Goal: Information Seeking & Learning: Learn about a topic

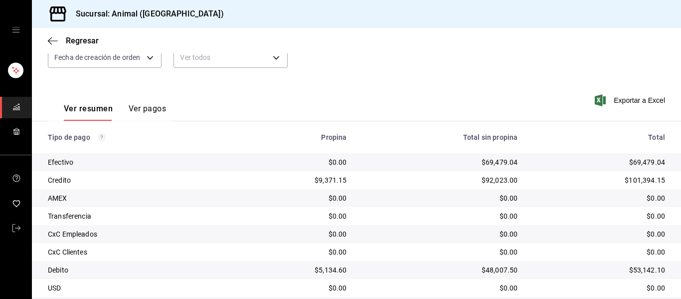
scroll to position [92, 0]
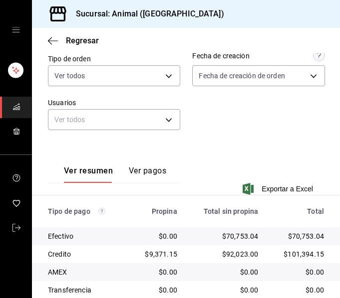
scroll to position [242, 0]
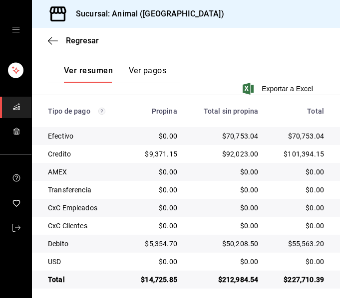
scroll to position [242, 0]
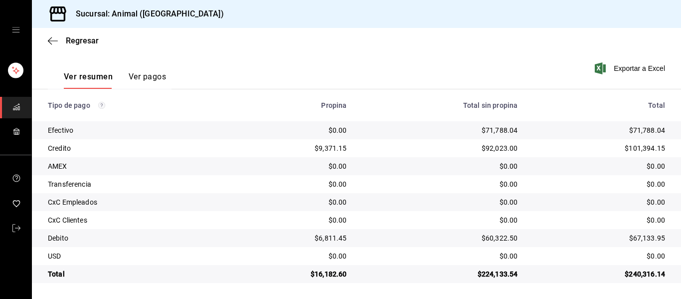
scroll to position [142, 0]
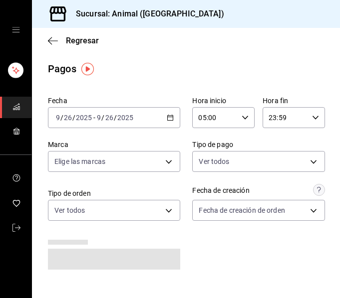
click at [167, 119] on \(Stroke\) "button" at bounding box center [170, 117] width 6 height 5
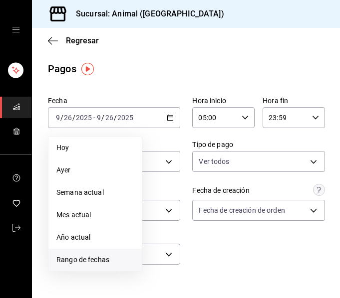
click at [94, 257] on span "Rango de fechas" at bounding box center [94, 260] width 77 height 10
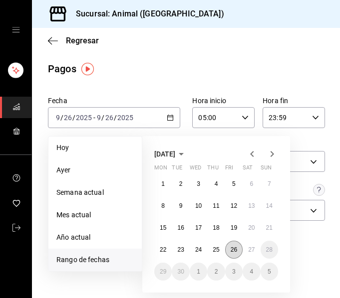
click at [234, 253] on abbr "26" at bounding box center [233, 249] width 6 height 7
click at [247, 248] on button "27" at bounding box center [250, 250] width 17 height 18
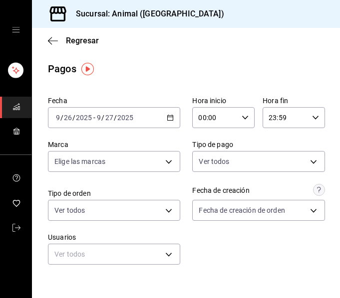
click at [241, 118] on icon "button" at bounding box center [244, 117] width 7 height 7
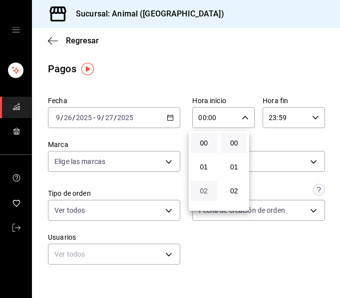
click at [200, 189] on span "02" at bounding box center [203, 191] width 14 height 8
type input "02:00"
click at [203, 180] on span "05" at bounding box center [203, 183] width 14 height 8
type input "05:00"
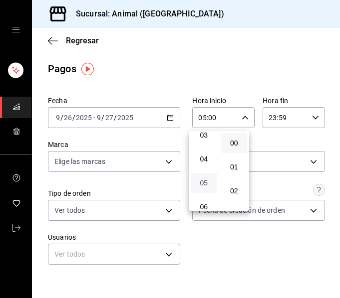
click at [206, 186] on span "05" at bounding box center [203, 183] width 14 height 8
click at [330, 209] on div at bounding box center [170, 149] width 340 height 298
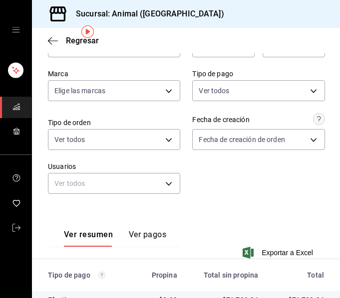
scroll to position [11, 0]
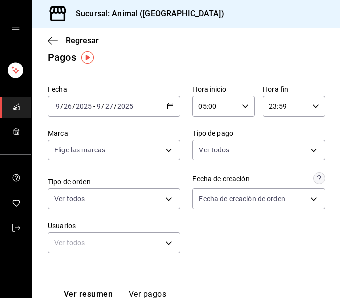
click at [312, 106] on icon "button" at bounding box center [315, 106] width 7 height 7
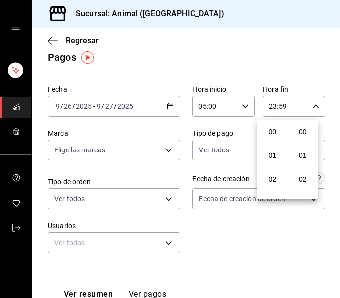
scroll to position [1356, 0]
click at [273, 139] on span "21" at bounding box center [272, 140] width 14 height 8
type input "21:59"
click at [274, 127] on span "02" at bounding box center [272, 124] width 14 height 8
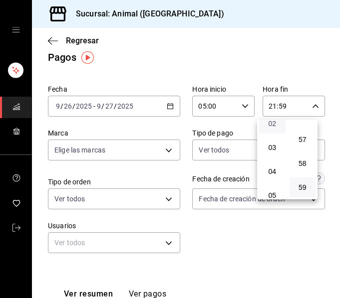
type input "02:59"
click at [325, 122] on div at bounding box center [170, 149] width 340 height 298
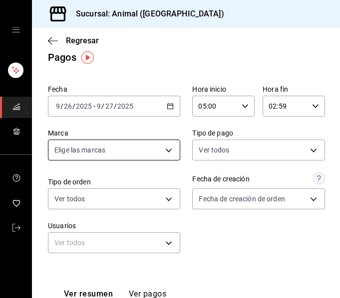
click at [167, 147] on body "Sucursal: Animal (Puebla) Regresar Pagos Fecha 2025-09-26 9 / 26 / 2025 - 2025-…" at bounding box center [170, 149] width 340 height 298
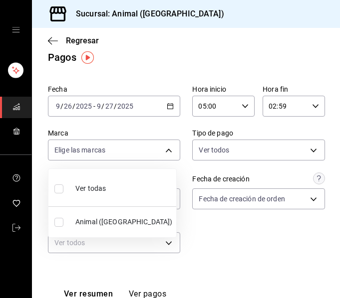
click at [100, 187] on span "Ver todas" at bounding box center [90, 189] width 30 height 10
type input "96838179-8fbb-4073-aae3-1789726318c8"
checkbox input "true"
click at [107, 186] on li "Ver todas" at bounding box center [112, 187] width 128 height 29
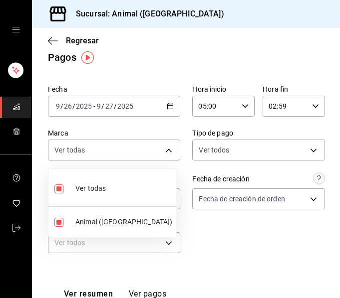
checkbox input "false"
drag, startPoint x: 338, startPoint y: 149, endPoint x: 339, endPoint y: 184, distance: 35.4
click at [339, 184] on div at bounding box center [170, 149] width 340 height 298
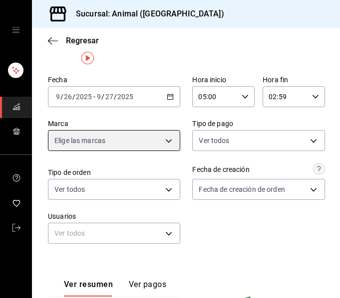
scroll to position [11, 0]
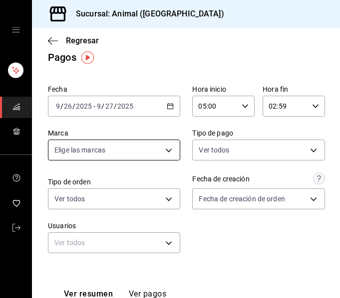
click at [170, 151] on body "Sucursal: Animal (Puebla) Regresar Pagos Fecha 2025-09-26 9 / 26 / 2025 - 2025-…" at bounding box center [170, 149] width 340 height 298
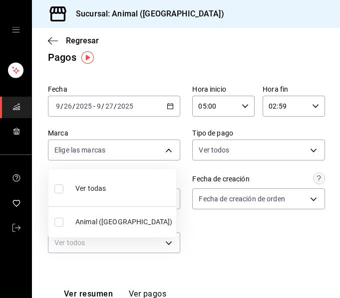
click at [99, 187] on span "Ver todas" at bounding box center [90, 189] width 30 height 10
type input "96838179-8fbb-4073-aae3-1789726318c8"
checkbox input "true"
click at [203, 223] on div at bounding box center [170, 149] width 340 height 298
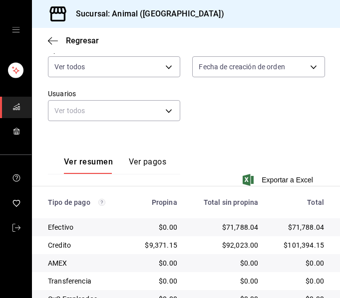
scroll to position [242, 0]
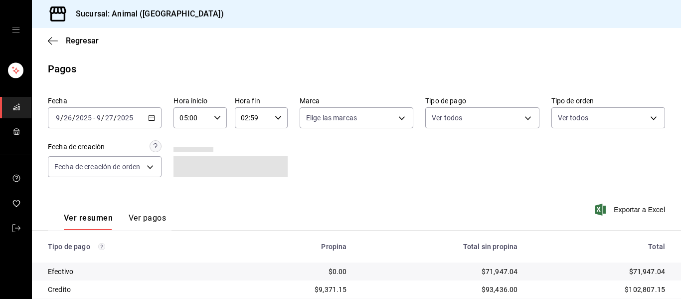
scroll to position [142, 0]
click at [578, 155] on div "Fecha 2025-09-26 9 / 26 / 2025 - 2025-09-27 9 / 27 / 2025 Hora inicio 05:00 Hor…" at bounding box center [356, 140] width 617 height 97
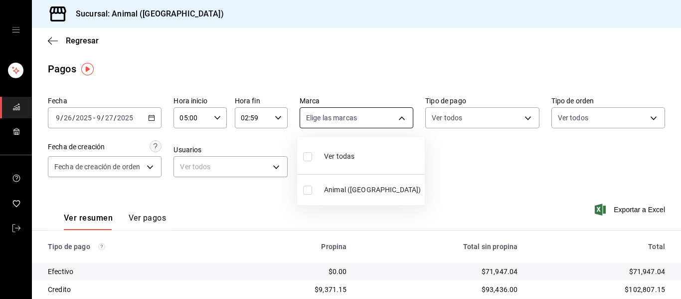
click at [395, 119] on body "Sucursal: Animal (Puebla) Regresar Pagos Fecha 2025-09-26 9 / 26 / 2025 - 2025-…" at bounding box center [340, 149] width 681 height 299
click at [357, 158] on li "Ver todas" at bounding box center [361, 155] width 128 height 29
type input "96838179-8fbb-4073-aae3-1789726318c8"
checkbox input "true"
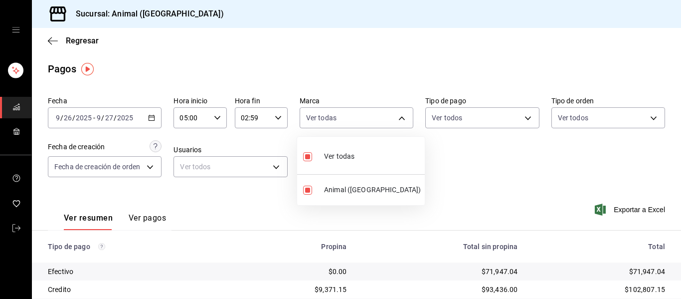
click at [442, 162] on div at bounding box center [340, 149] width 681 height 299
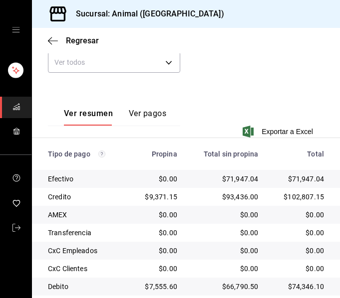
scroll to position [242, 0]
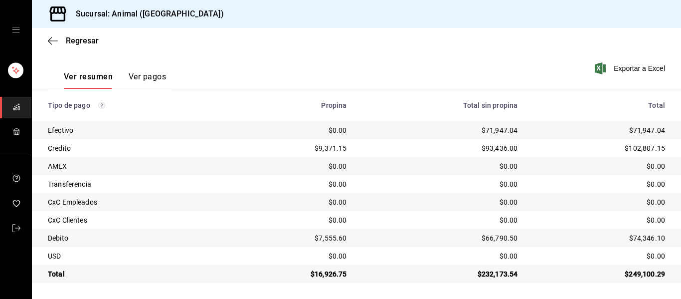
scroll to position [142, 0]
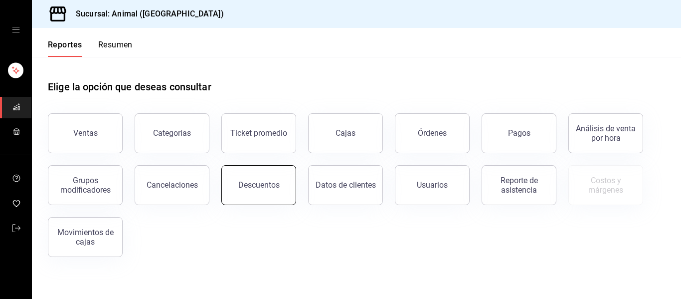
click at [272, 180] on button "Descuentos" at bounding box center [258, 185] width 75 height 40
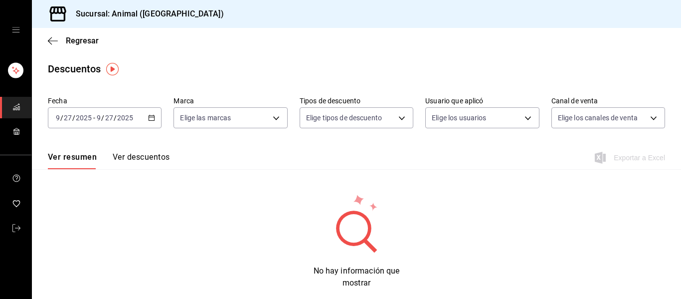
click at [148, 116] on icon "button" at bounding box center [151, 117] width 7 height 7
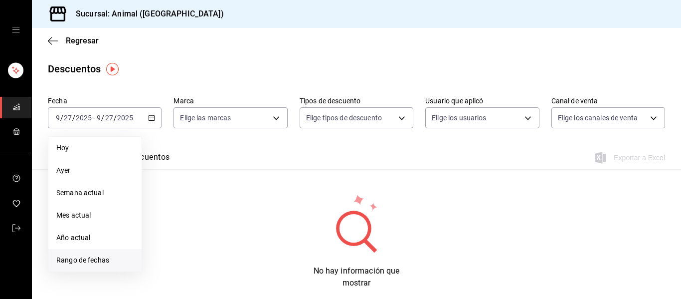
click at [99, 259] on span "Rango de fechas" at bounding box center [94, 260] width 77 height 10
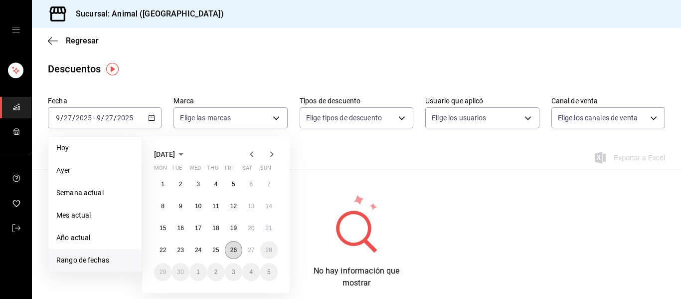
click at [233, 251] on abbr "26" at bounding box center [233, 249] width 6 height 7
click at [245, 251] on button "27" at bounding box center [250, 250] width 17 height 18
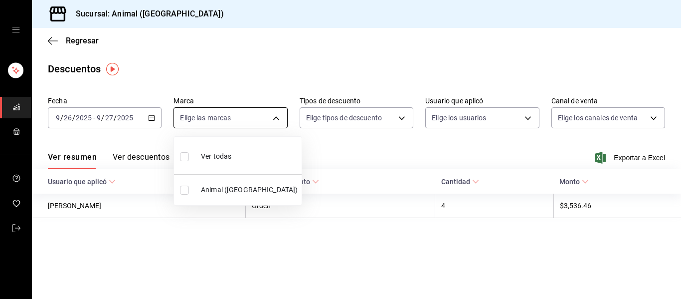
click at [278, 116] on body "Sucursal: Animal ([GEOGRAPHIC_DATA]) Regresar Descuentos Fecha [DATE] [DATE] - …" at bounding box center [340, 149] width 681 height 299
click at [239, 151] on li "Ver todas" at bounding box center [238, 155] width 128 height 29
type input "96838179-8fbb-4073-aae3-1789726318c8"
checkbox input "true"
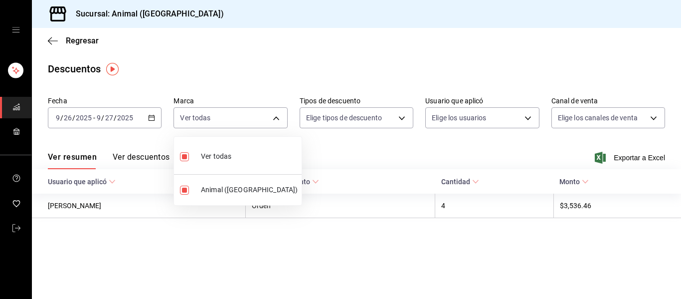
click at [572, 210] on div at bounding box center [340, 149] width 681 height 299
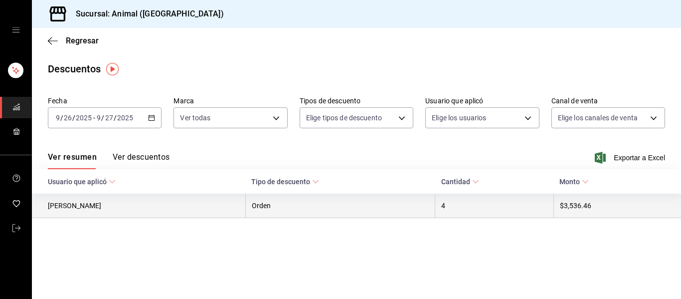
click at [572, 204] on th "$3,536.46" at bounding box center [618, 205] width 128 height 24
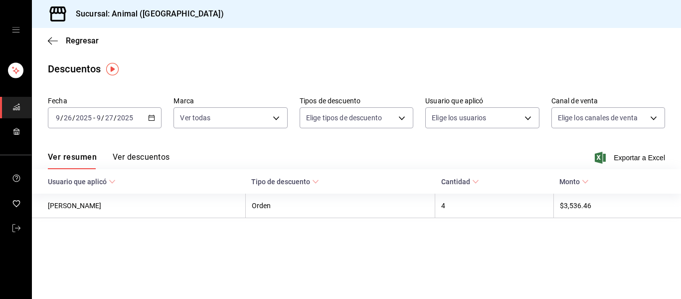
click at [107, 181] on span "Usuario que aplicó" at bounding box center [82, 182] width 68 height 8
click at [147, 155] on button "Ver descuentos" at bounding box center [141, 160] width 57 height 17
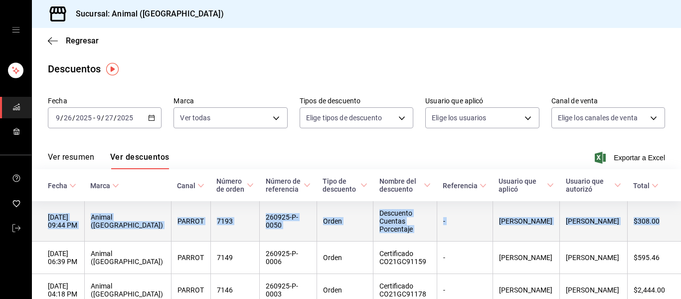
drag, startPoint x: 671, startPoint y: 199, endPoint x: 673, endPoint y: 209, distance: 10.3
click at [673, 209] on table "Fecha Marca Canal Número de orden Número de referencia Tipo de descuento Nombre…" at bounding box center [356, 254] width 649 height 170
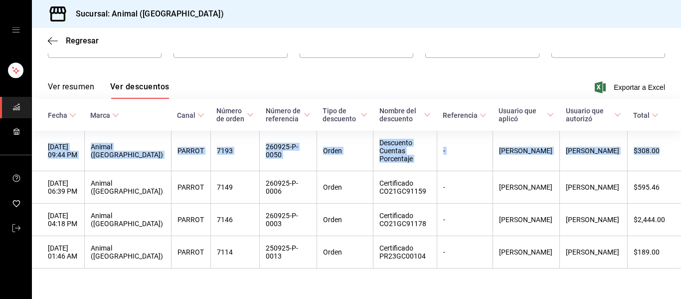
scroll to position [73, 0]
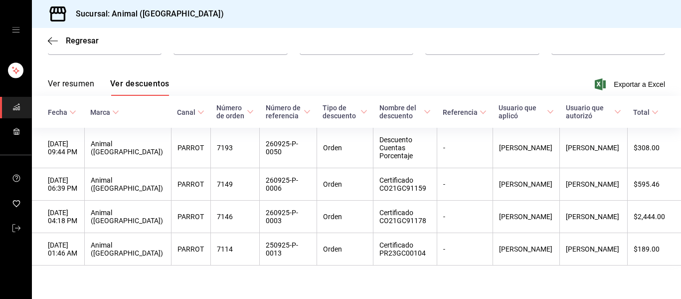
click at [365, 79] on div "Ver resumen Ver descuentos Exportar a Excel" at bounding box center [356, 81] width 649 height 29
click at [300, 33] on div "Regresar" at bounding box center [356, 40] width 649 height 25
